Goal: Obtain resource: Obtain resource

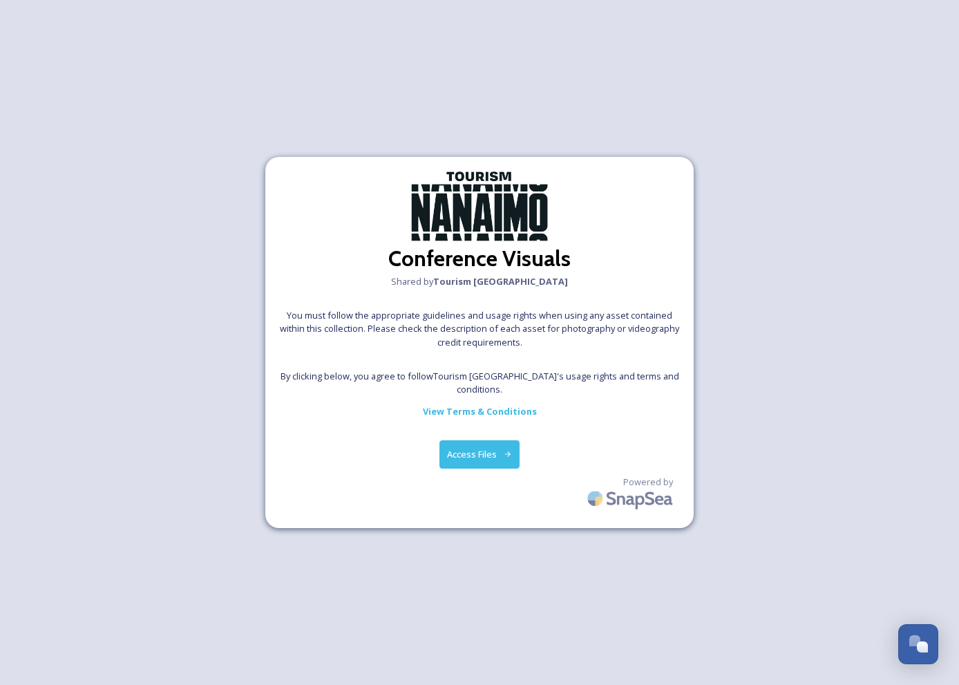
click at [487, 451] on button "Access Files" at bounding box center [480, 454] width 81 height 28
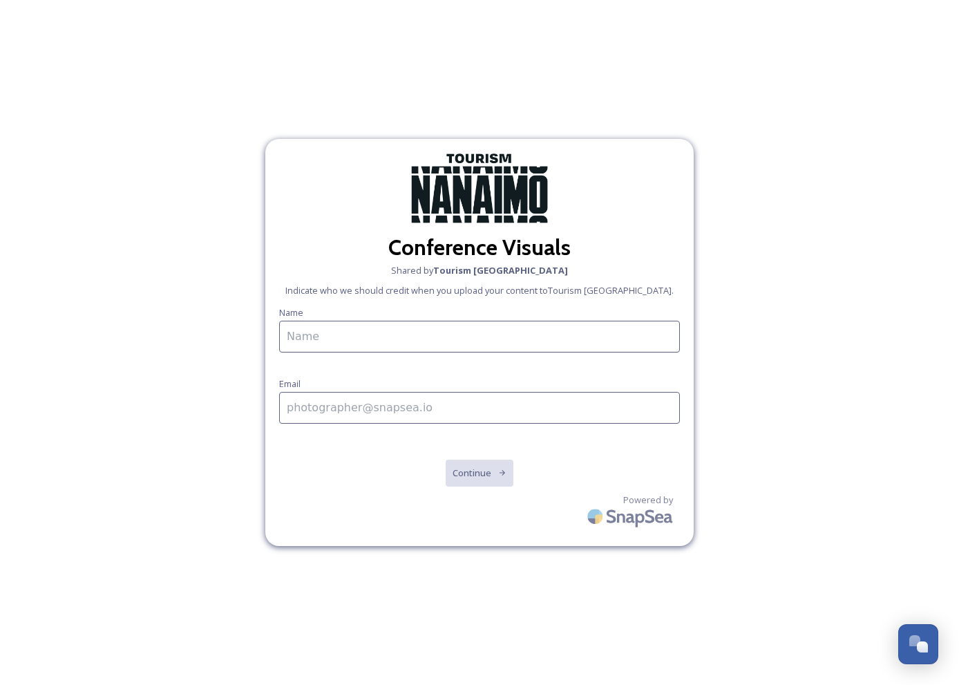
click at [377, 332] on input at bounding box center [479, 337] width 401 height 32
type input "[PERSON_NAME]"
click at [399, 413] on input at bounding box center [479, 408] width 401 height 32
type input "[EMAIL_ADDRESS][DOMAIN_NAME]"
click at [470, 466] on button "Continue" at bounding box center [480, 473] width 70 height 28
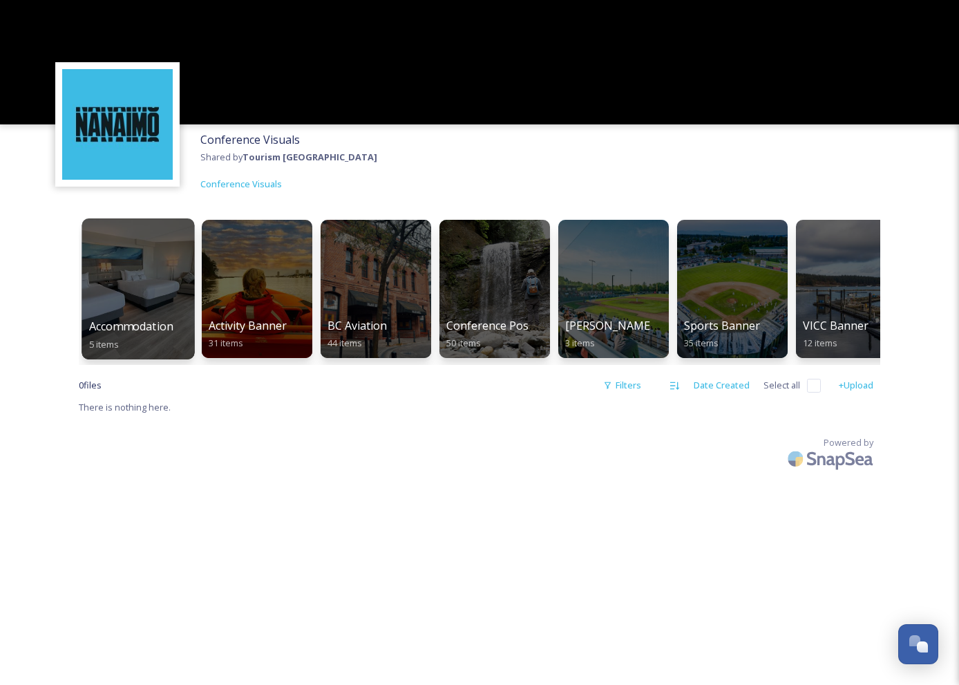
click at [139, 313] on div at bounding box center [138, 288] width 113 height 141
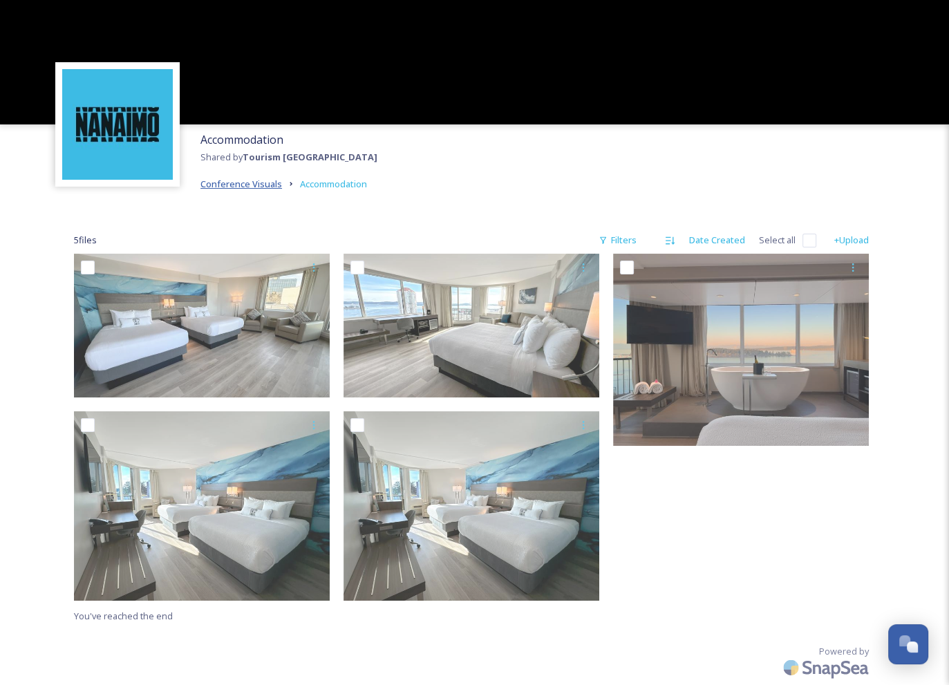
click at [232, 185] on span "Conference Visuals" at bounding box center [241, 184] width 82 height 12
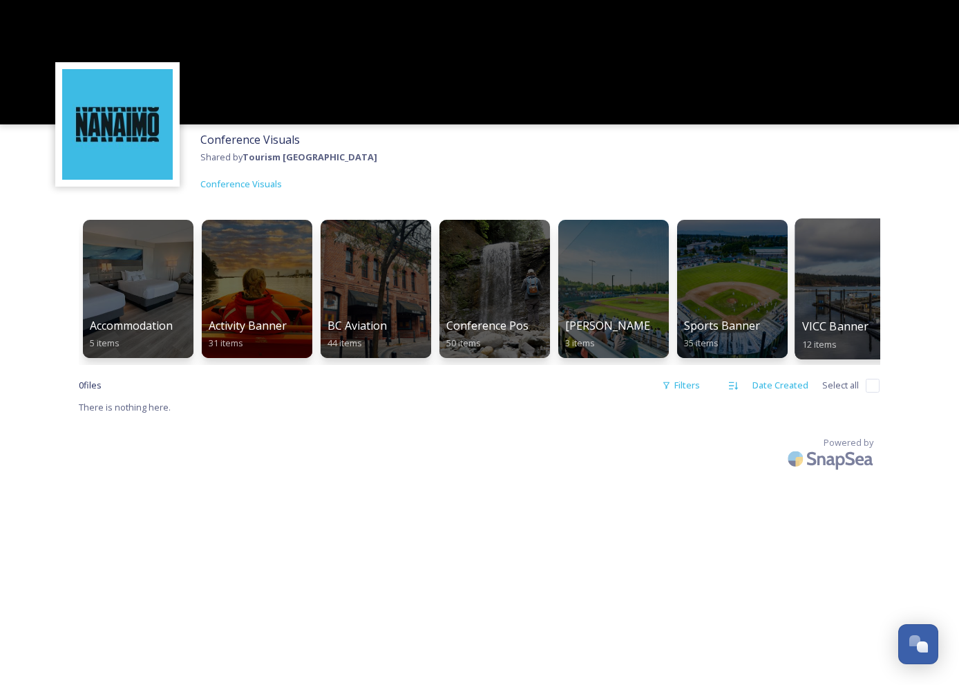
click at [846, 303] on div at bounding box center [851, 288] width 113 height 141
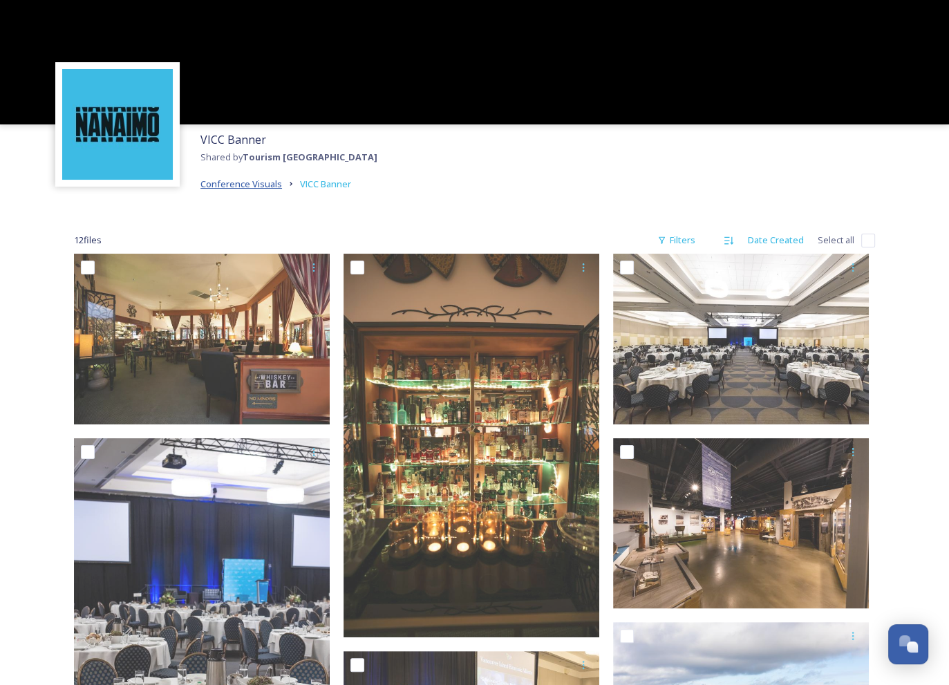
click at [256, 182] on span "Conference Visuals" at bounding box center [241, 184] width 82 height 12
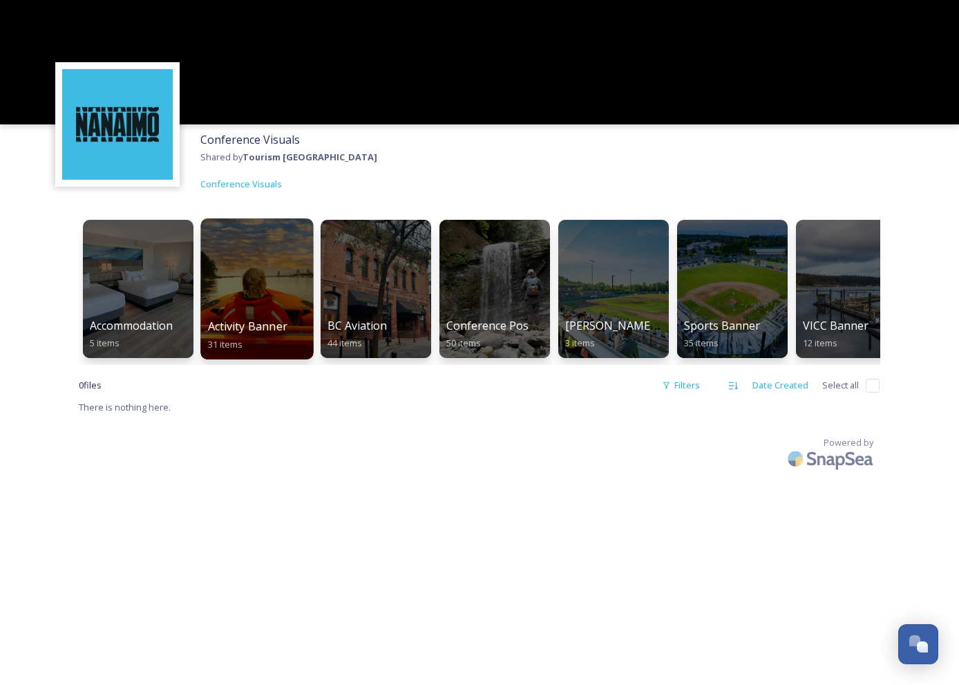
click at [241, 290] on div at bounding box center [256, 288] width 113 height 141
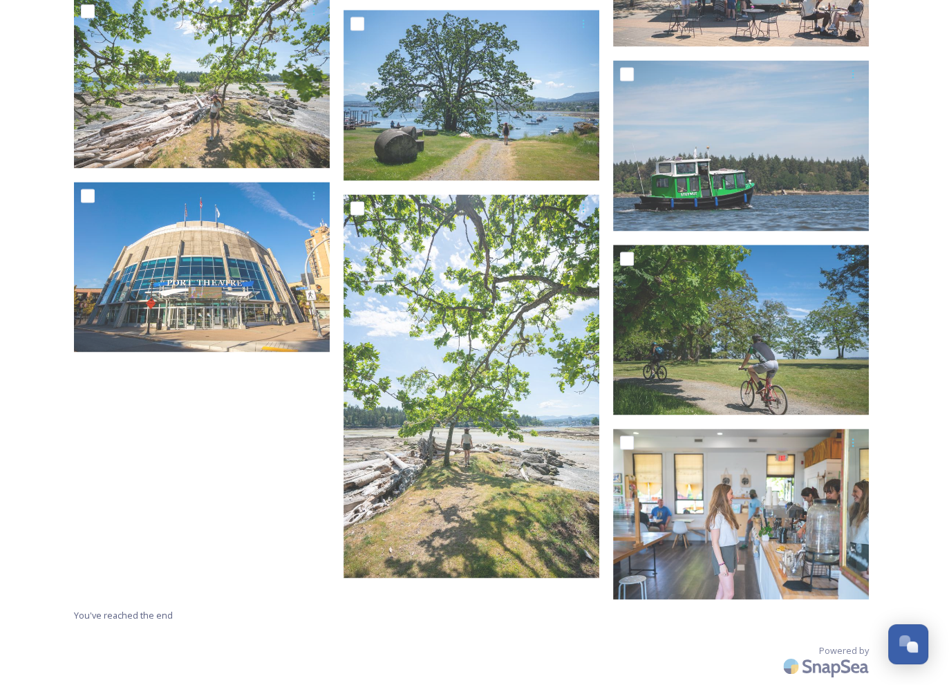
scroll to position [1921, 0]
